Goal: Information Seeking & Learning: Learn about a topic

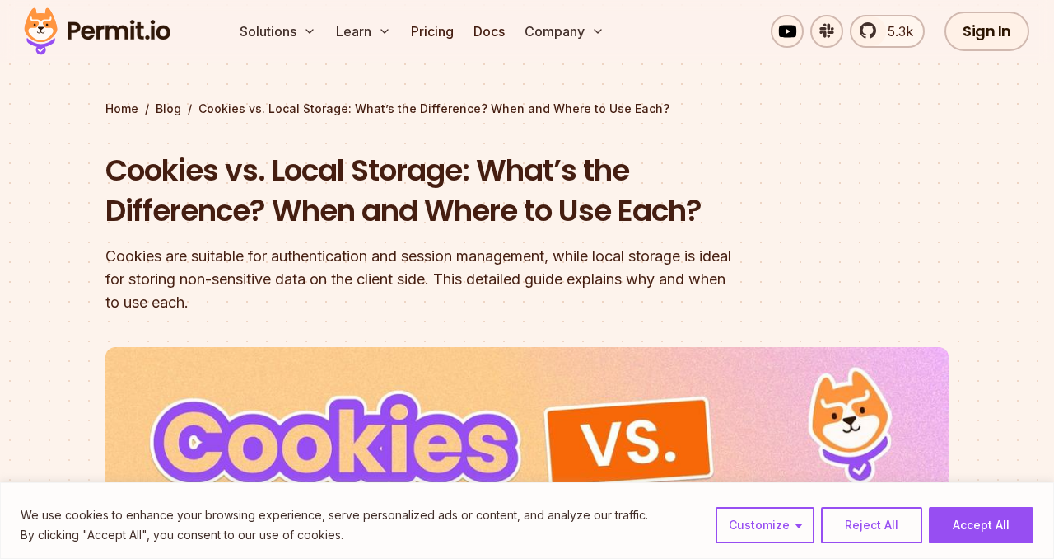
scroll to position [72, 0]
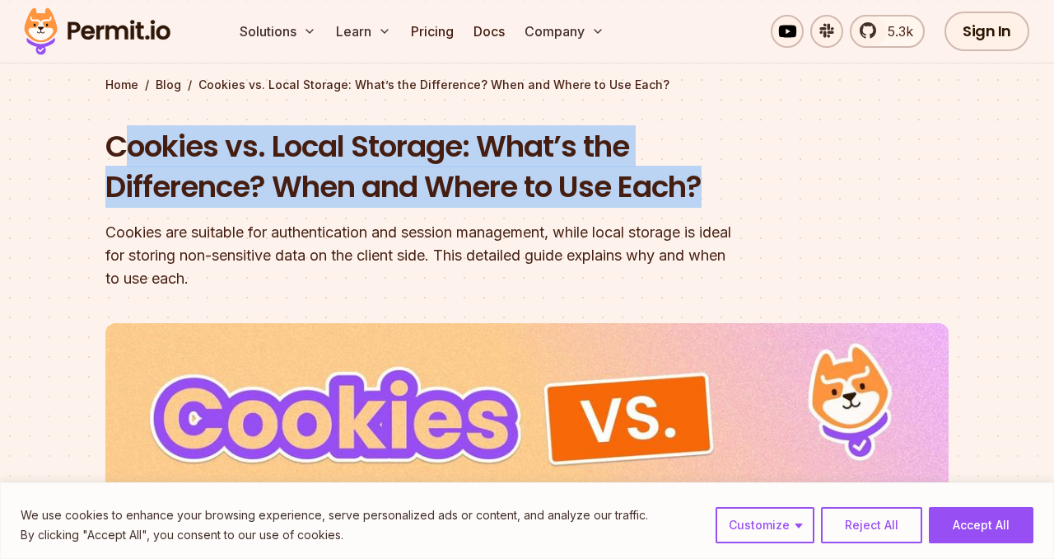
drag, startPoint x: 118, startPoint y: 142, endPoint x: 712, endPoint y: 179, distance: 595.1
click at [719, 180] on h1 "Cookies vs. Local Storage: What’s the Difference? When and Where to Use Each?" at bounding box center [421, 167] width 633 height 82
click at [779, 133] on header "Cookies vs. Local Storage: What’s the Difference? When and Where to Use Each? C…" at bounding box center [527, 506] width 844 height 760
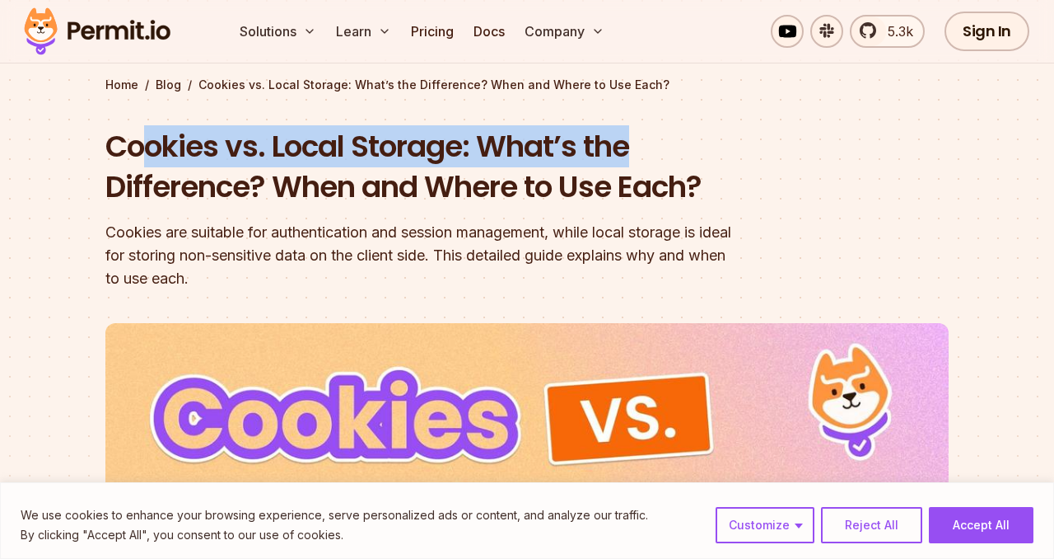
drag, startPoint x: 762, startPoint y: 163, endPoint x: 138, endPoint y: 142, distance: 624.0
click at [138, 142] on header "Cookies vs. Local Storage: What’s the Difference? When and Where to Use Each? C…" at bounding box center [527, 506] width 844 height 760
click at [138, 142] on h1 "Cookies vs. Local Storage: What’s the Difference? When and Where to Use Each?" at bounding box center [421, 167] width 633 height 82
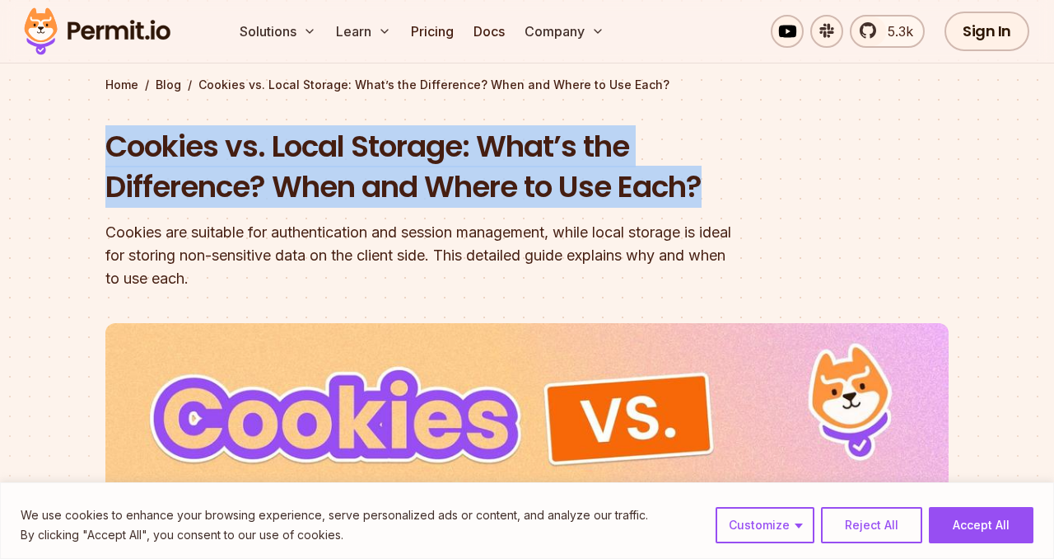
drag, startPoint x: 93, startPoint y: 149, endPoint x: 705, endPoint y: 195, distance: 613.8
click at [706, 196] on section "Home / Blog / Cookies vs. Local Storage: What’s the Difference? When and Where …" at bounding box center [527, 448] width 1054 height 954
copy h1 "Cookies vs. Local Storage: What’s the Difference? When and Where to Use Each?"
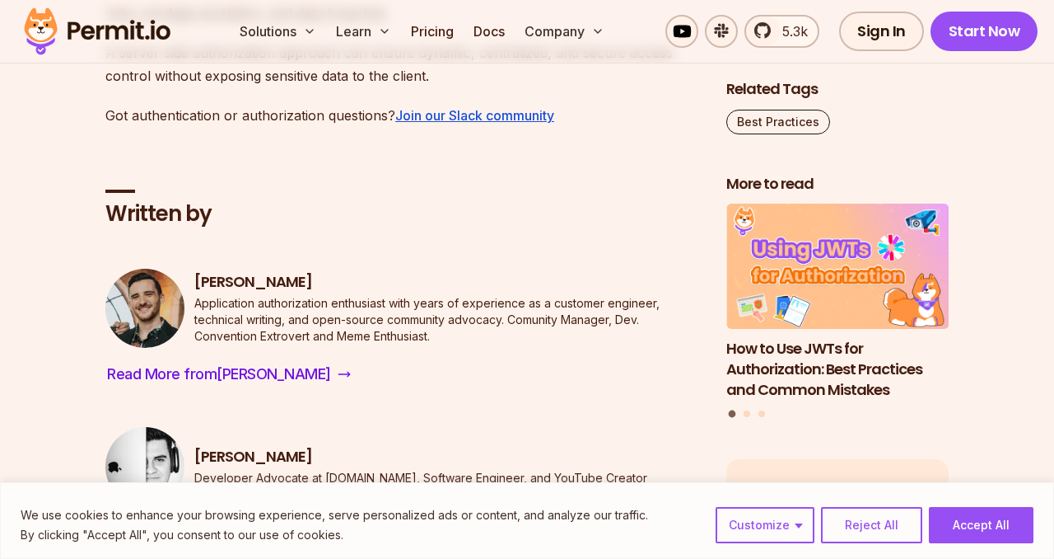
scroll to position [10119, 0]
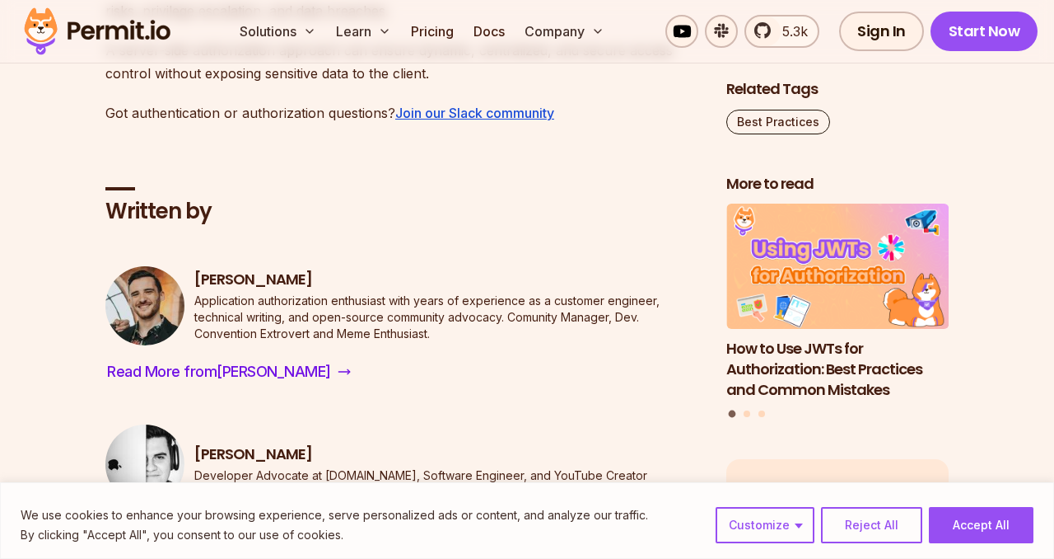
click at [385, 236] on div "Written by [PERSON_NAME] Application authorization enthusiast with years of exp…" at bounding box center [402, 338] width 595 height 409
